Goal: Task Accomplishment & Management: Use online tool/utility

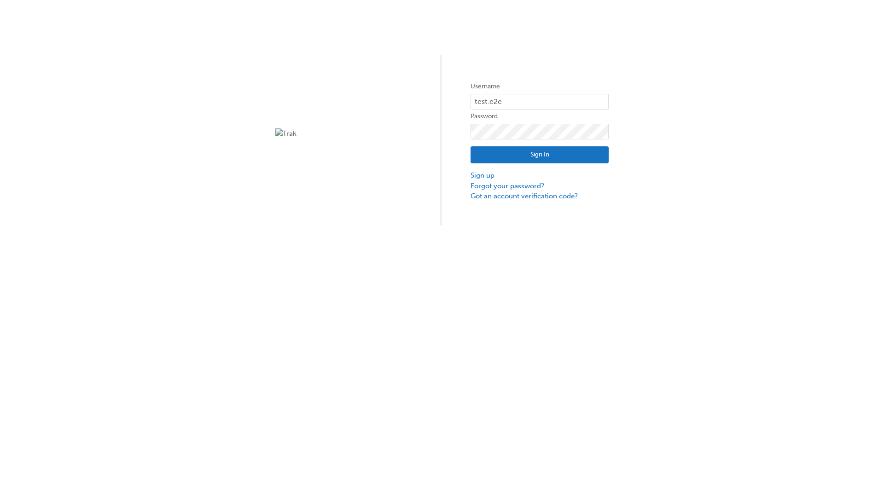
type input "test.e2e.user31"
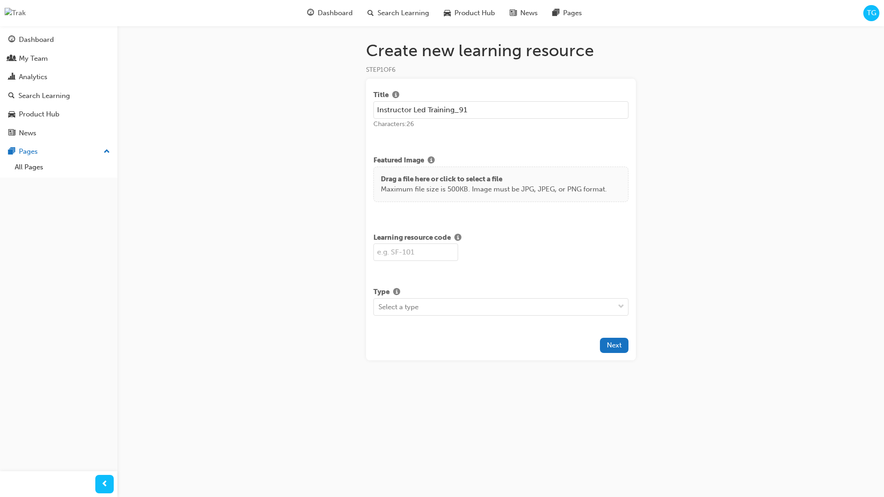
type input "Instructor Led Training_91"
type input "SF91"
